Goal: Task Accomplishment & Management: Use online tool/utility

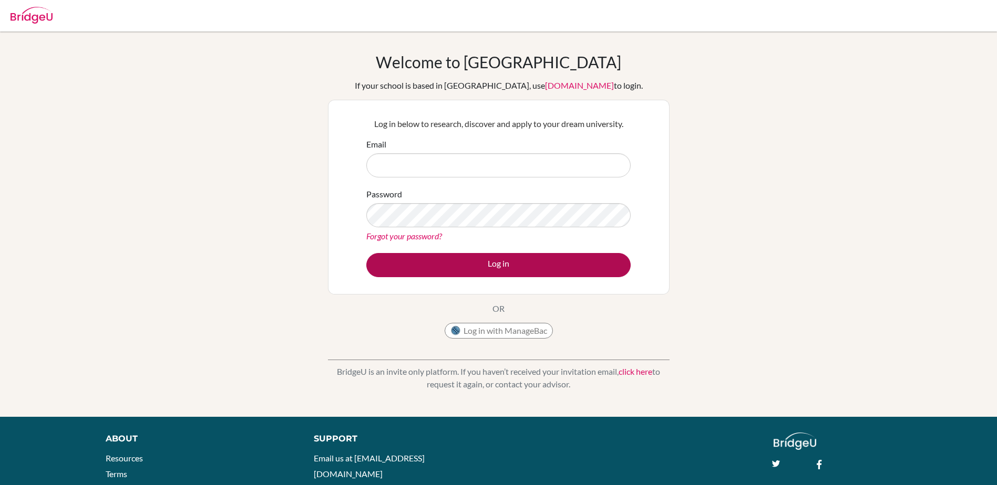
type input "[EMAIL_ADDRESS][DOMAIN_NAME]"
click at [496, 259] on button "Log in" at bounding box center [498, 265] width 264 height 24
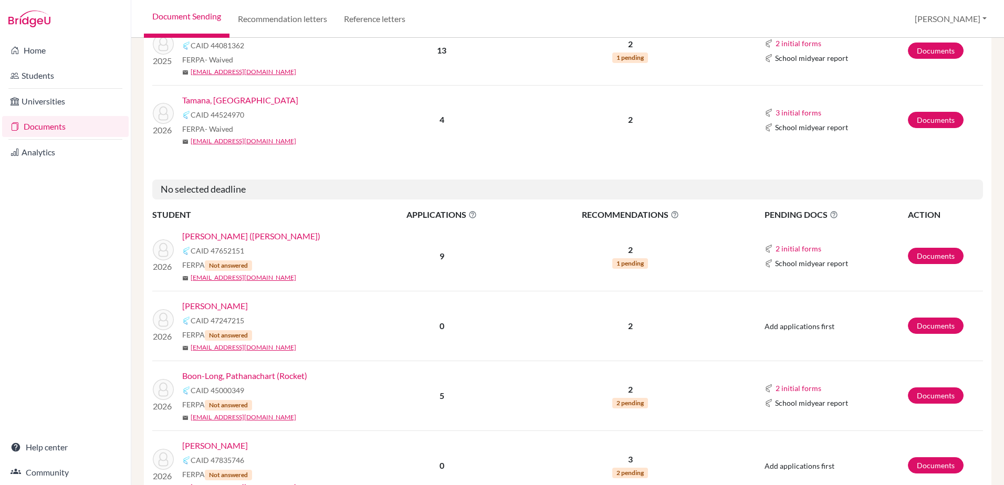
scroll to position [1366, 0]
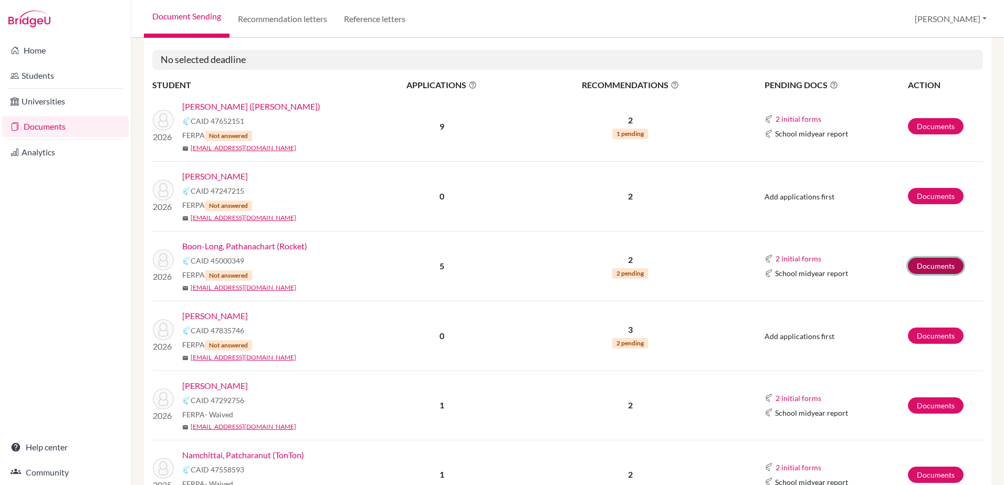
click at [938, 265] on link "Documents" at bounding box center [936, 266] width 56 height 16
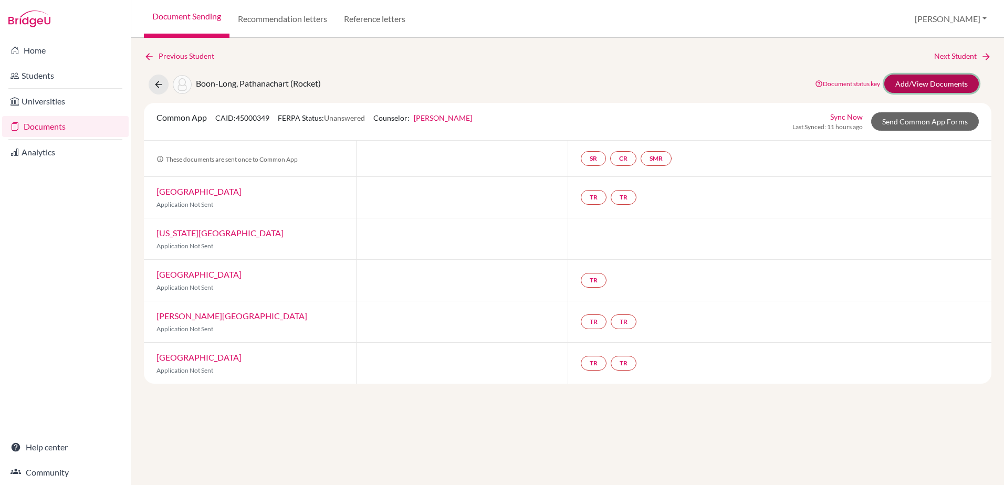
click at [932, 79] on link "Add/View Documents" at bounding box center [932, 84] width 95 height 18
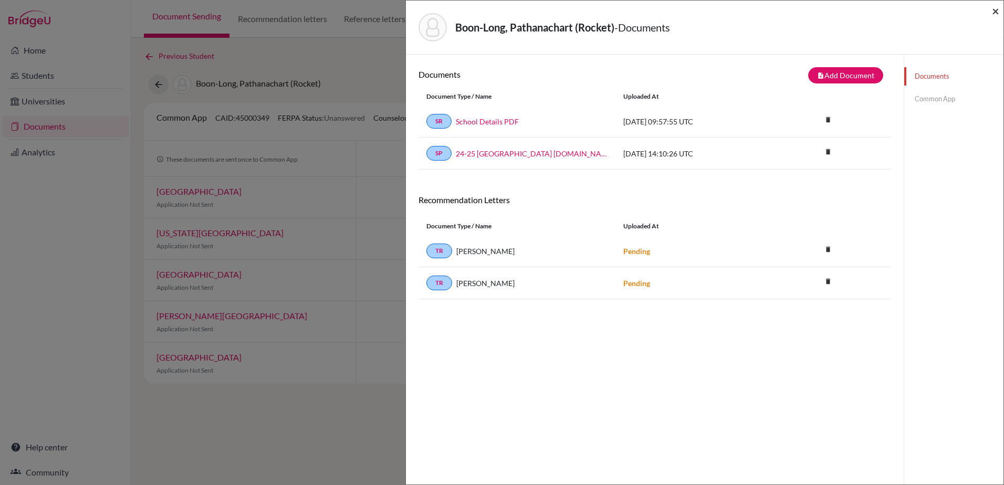
click at [992, 11] on span "×" at bounding box center [995, 10] width 7 height 15
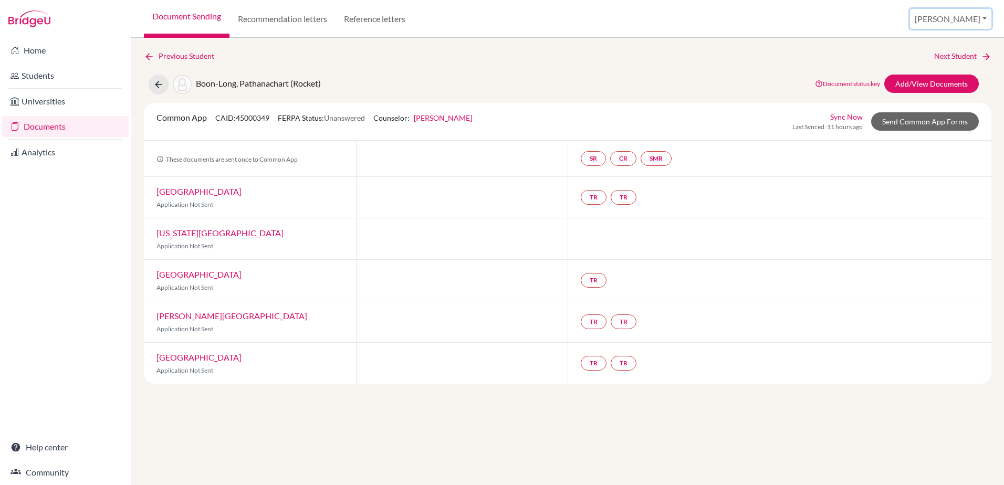
click at [983, 18] on button "Sarah" at bounding box center [950, 19] width 81 height 20
click at [936, 85] on button "Log out" at bounding box center [906, 85] width 83 height 17
